Goal: Information Seeking & Learning: Check status

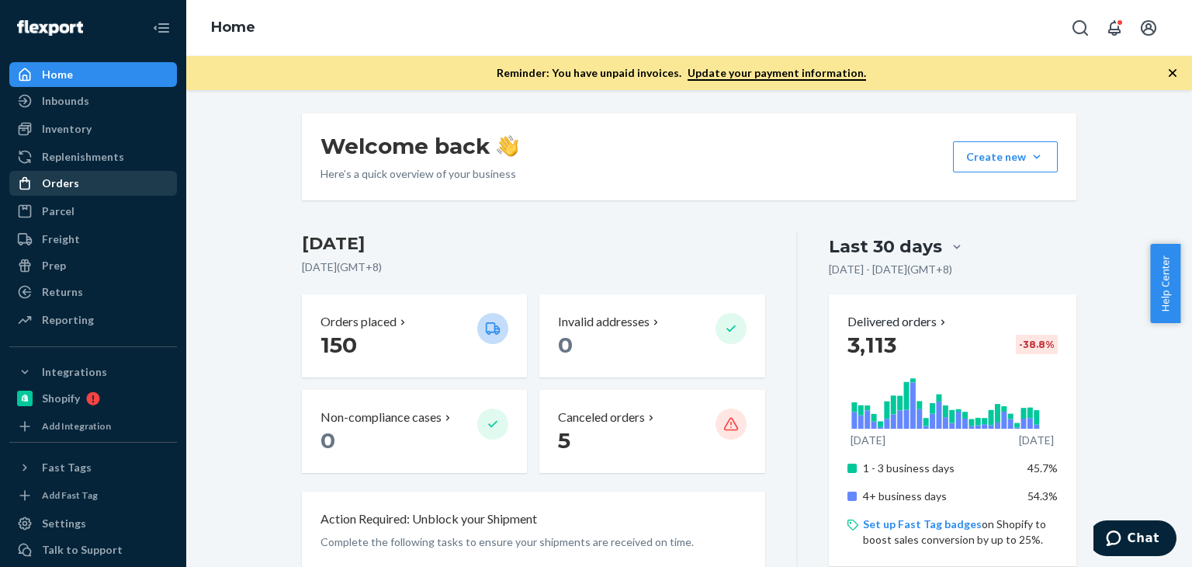
click at [103, 179] on div "Orders" at bounding box center [93, 183] width 165 height 22
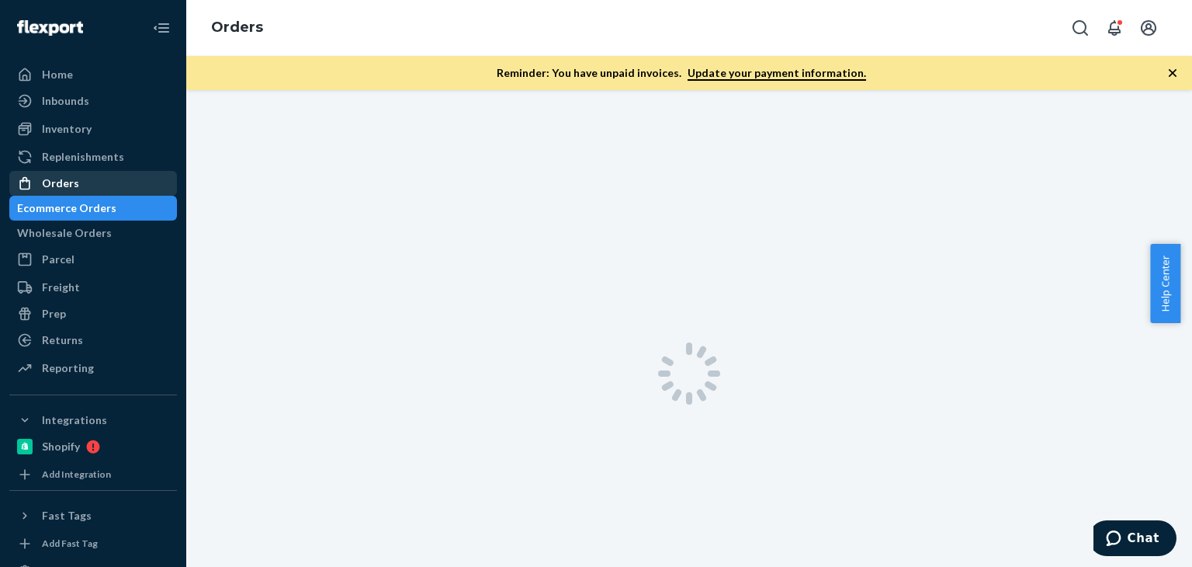
click at [103, 179] on div "Orders" at bounding box center [93, 183] width 165 height 22
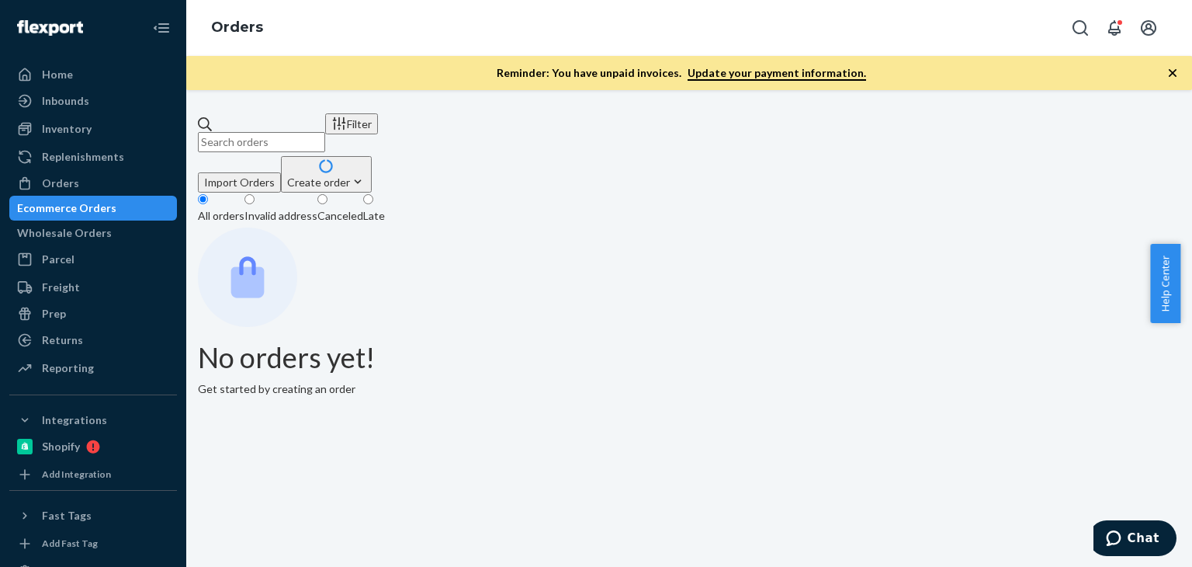
click at [292, 146] on div "Filter Import Orders Create order Ecommerce order Removal order" at bounding box center [689, 152] width 983 height 79
click at [308, 141] on input "text" at bounding box center [261, 142] width 127 height 20
paste input "Hallie Malitsky"
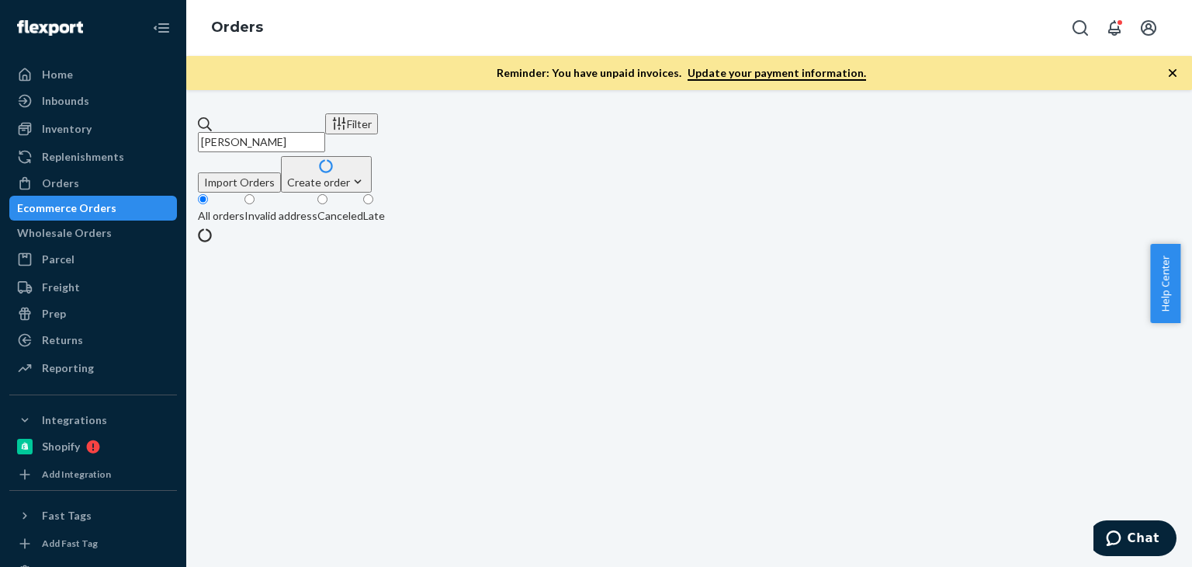
type input "Hallie Malitsky"
click at [853, 193] on fieldset "All orders Invalid address Canceled Late" at bounding box center [689, 210] width 983 height 35
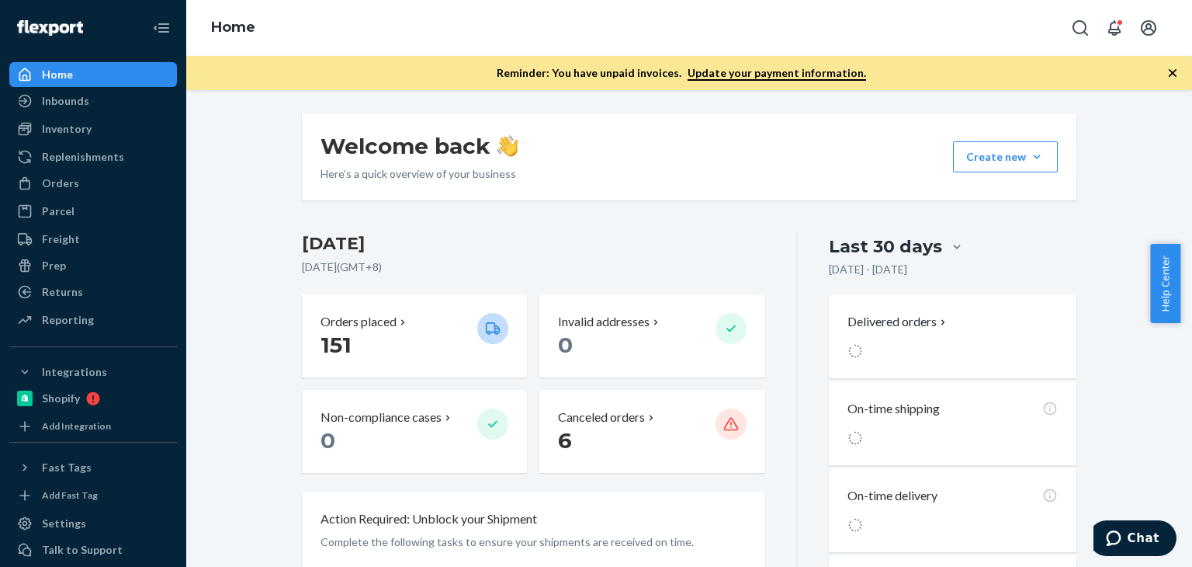
click at [1173, 72] on icon "button" at bounding box center [1173, 73] width 8 height 8
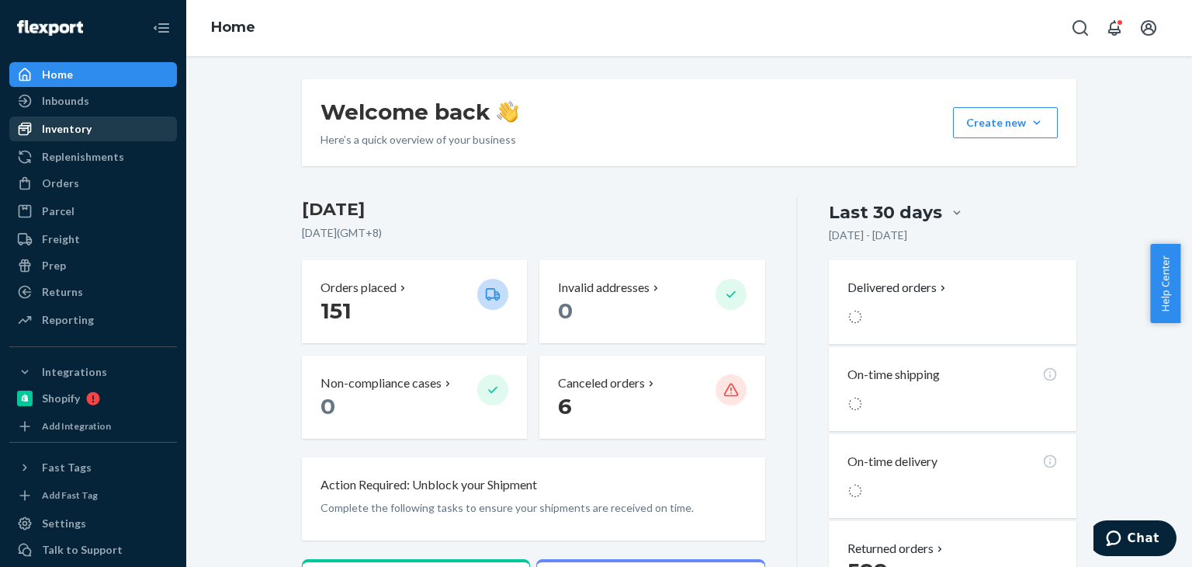
click at [81, 139] on div "Inventory" at bounding box center [93, 129] width 165 height 22
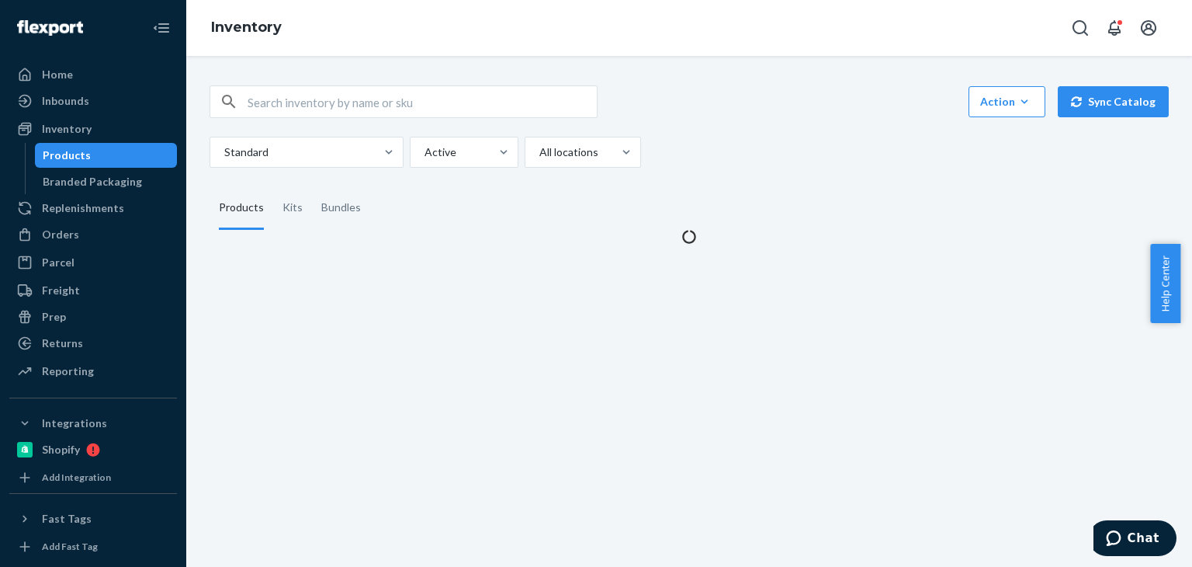
click at [86, 150] on div "Products" at bounding box center [106, 155] width 140 height 22
click at [328, 104] on input "text" at bounding box center [422, 101] width 349 height 31
paste input "SKU P81014-01"
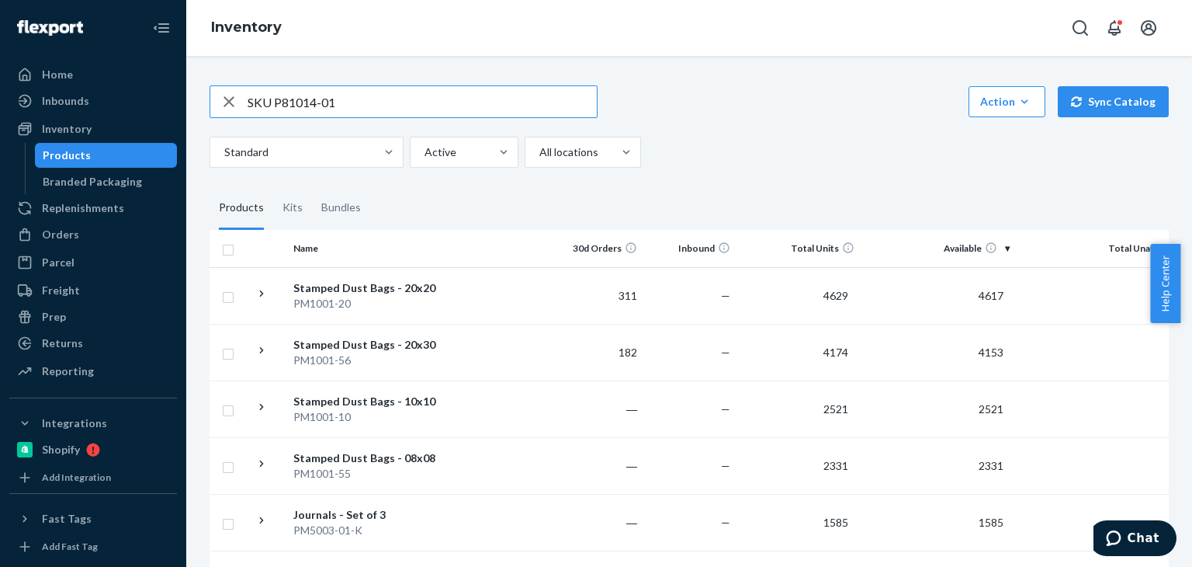
drag, startPoint x: 274, startPoint y: 95, endPoint x: 198, endPoint y: 95, distance: 76.1
type input "P81014-01"
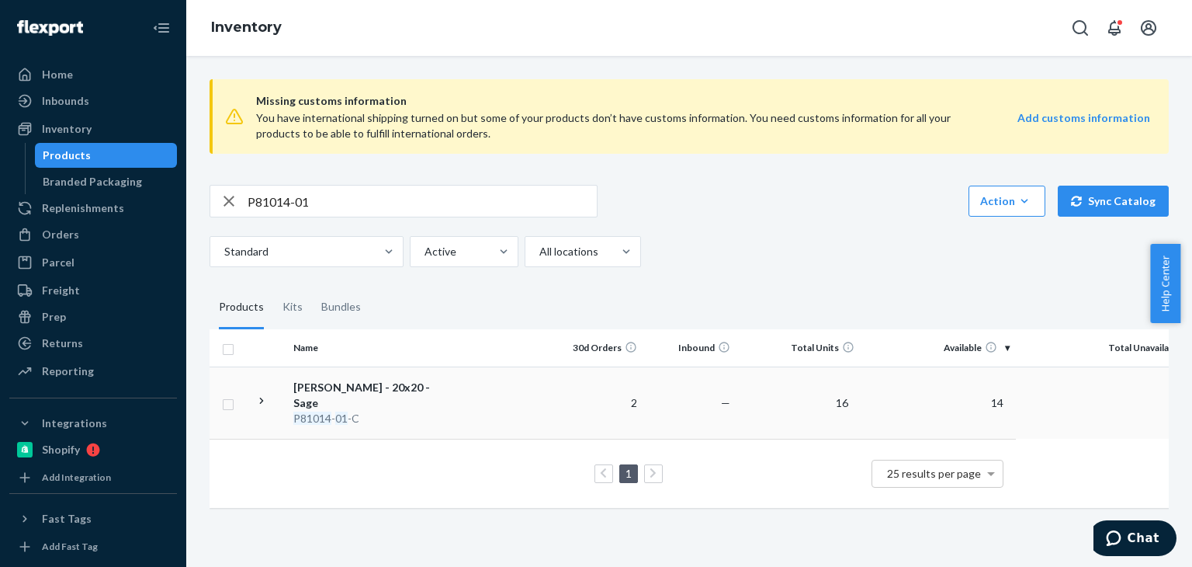
click at [410, 383] on div "[PERSON_NAME] - 20x20 - Sage" at bounding box center [374, 395] width 162 height 31
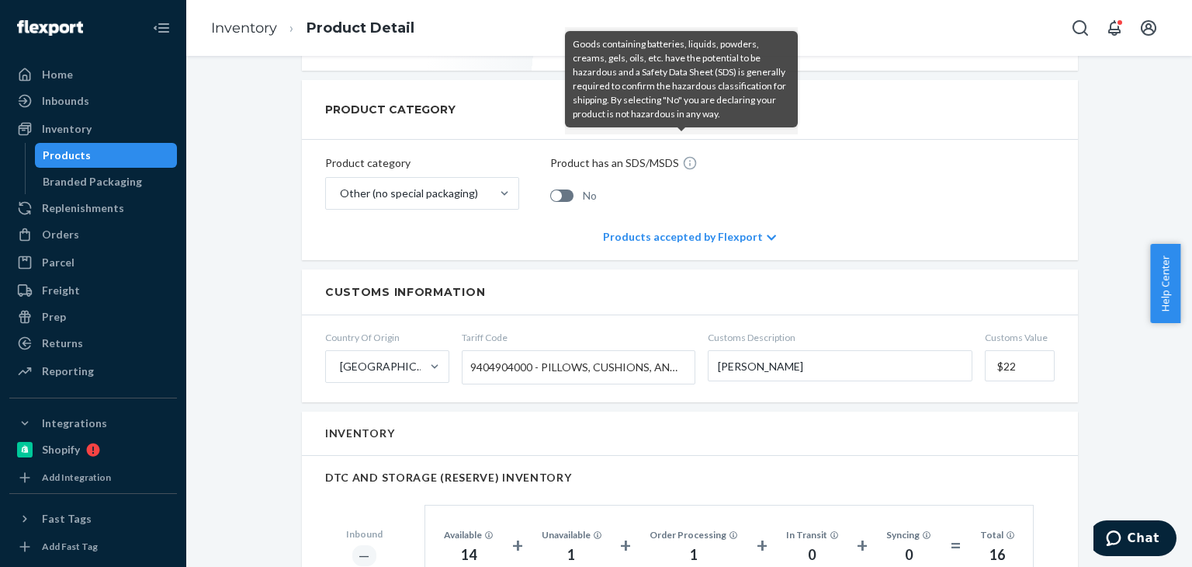
scroll to position [515, 0]
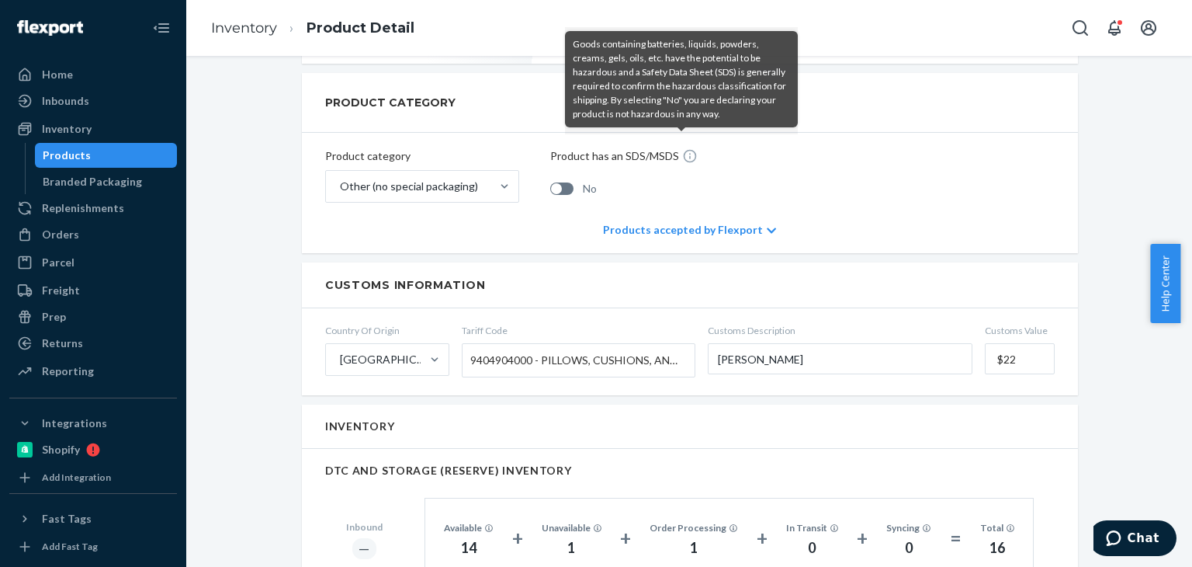
click at [123, 144] on div "Products" at bounding box center [106, 155] width 140 height 22
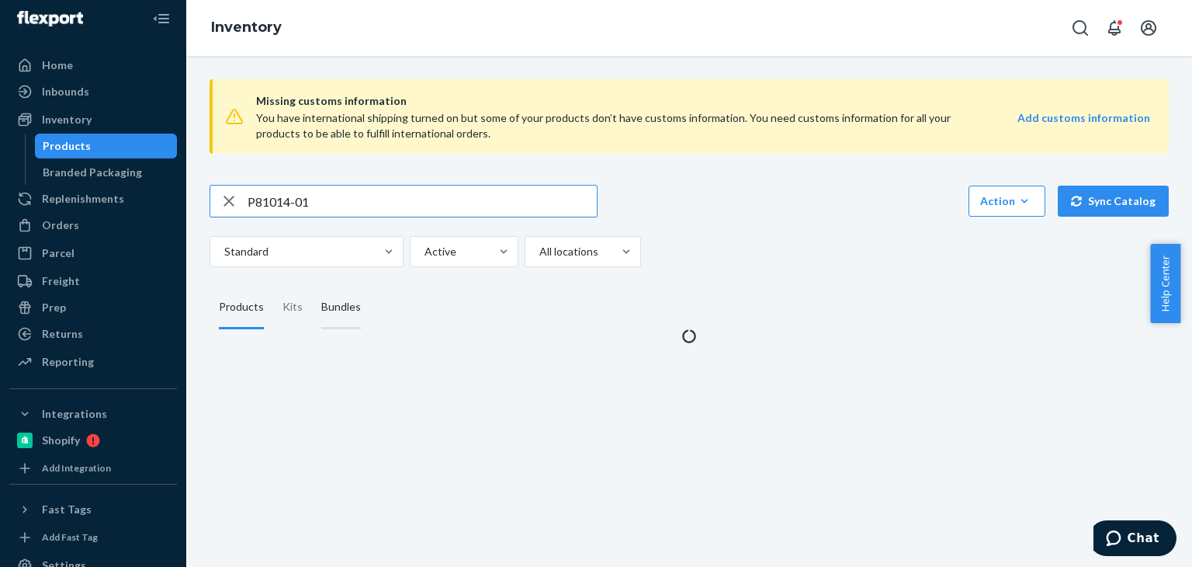
click at [338, 316] on div "Bundles" at bounding box center [341, 307] width 40 height 43
click at [312, 286] on input "Bundles" at bounding box center [312, 286] width 0 height 0
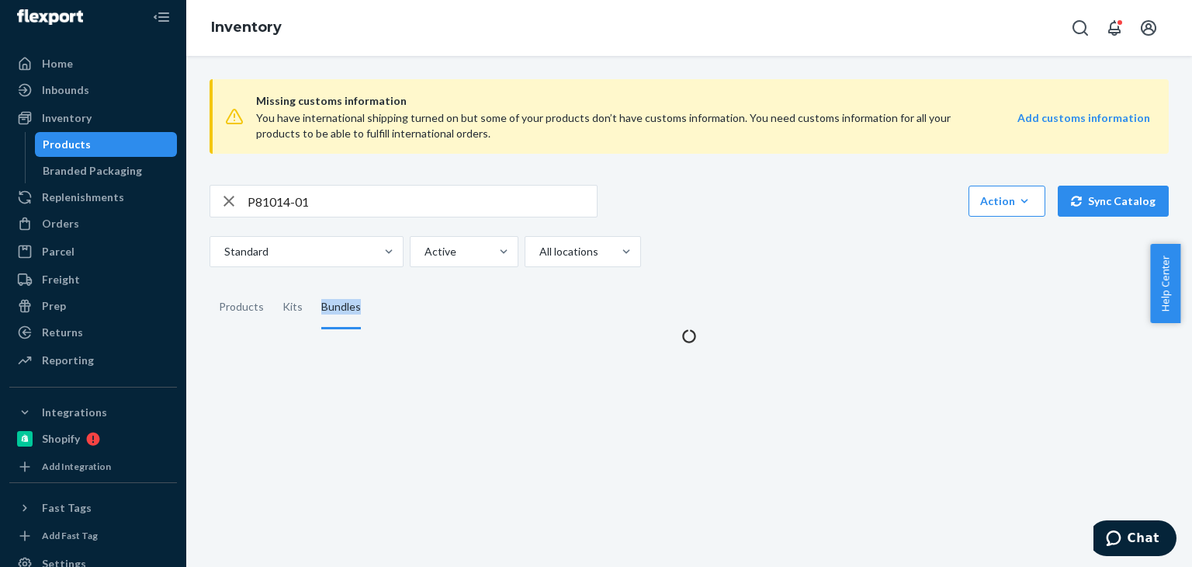
click at [338, 316] on body "Home Inbounds Shipping Plans Problems Inventory Products Branded Packaging Repl…" at bounding box center [596, 283] width 1192 height 567
click at [859, 242] on div "Standard Active All locations" at bounding box center [684, 251] width 948 height 31
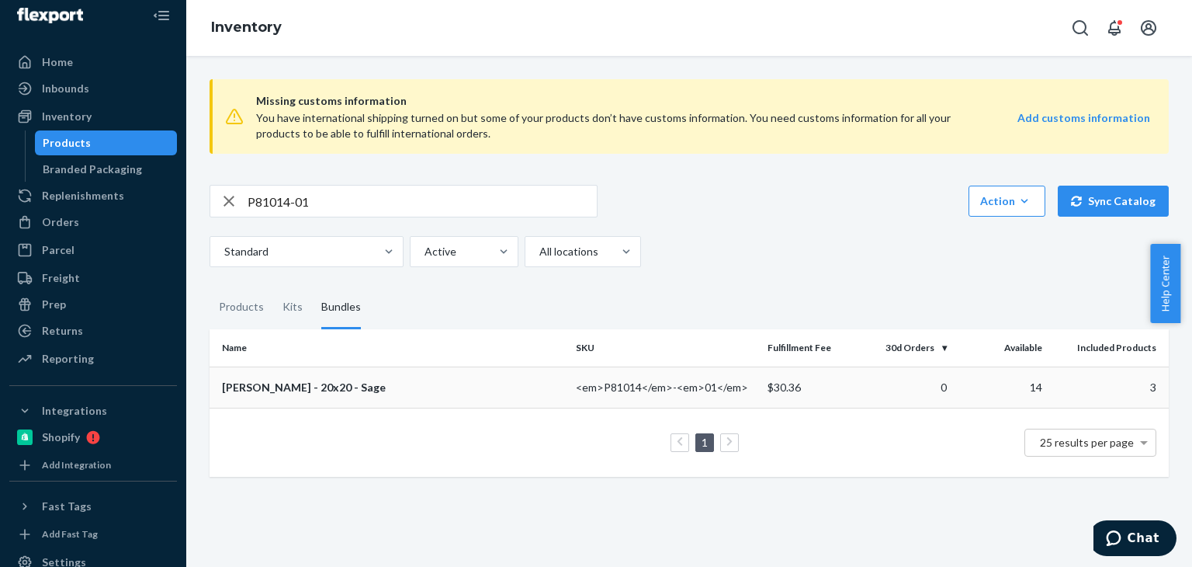
click at [333, 384] on div "[PERSON_NAME] - 20x20 - Sage" at bounding box center [393, 388] width 342 height 16
